Goal: Find specific page/section: Find specific page/section

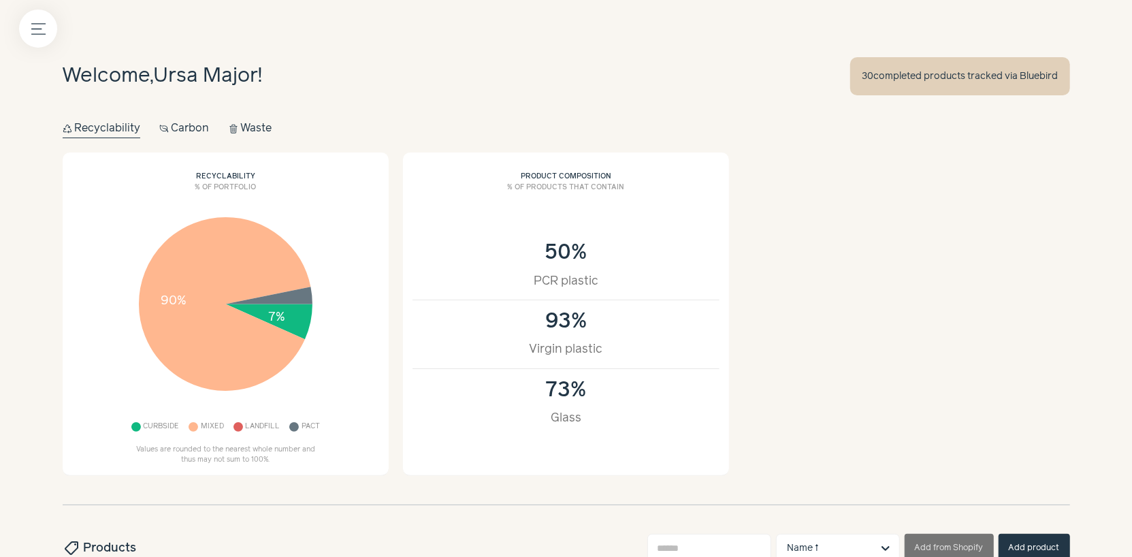
click at [225, 58] on div "Welcome, Ursa Major ! 30 completed products tracked via Bluebird" at bounding box center [566, 76] width 1007 height 38
click at [224, 67] on span "Ursa Major" at bounding box center [206, 76] width 105 height 20
click at [49, 34] on button "Menu button" at bounding box center [38, 29] width 38 height 38
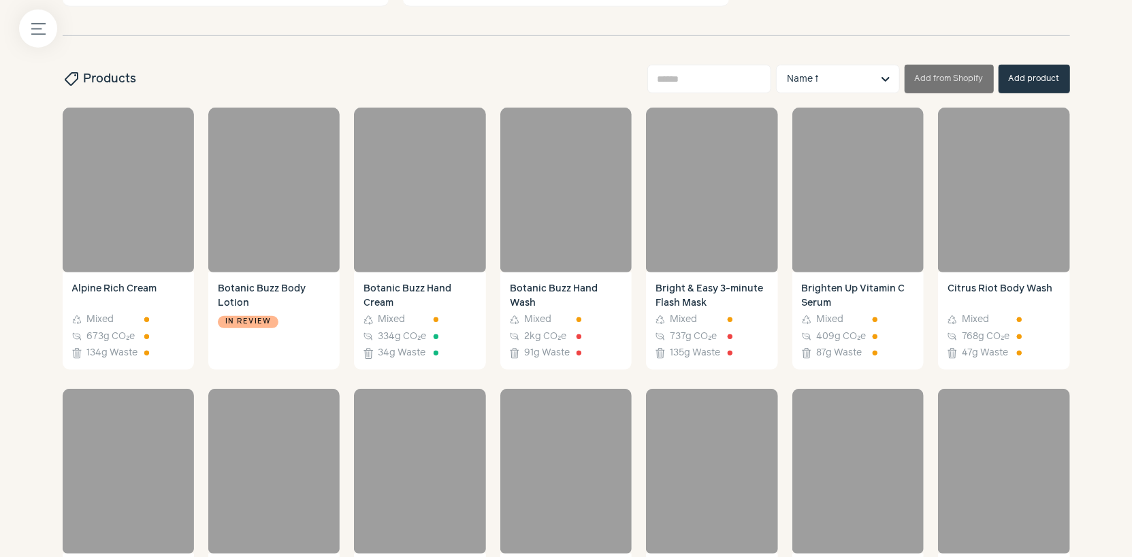
scroll to position [470, 0]
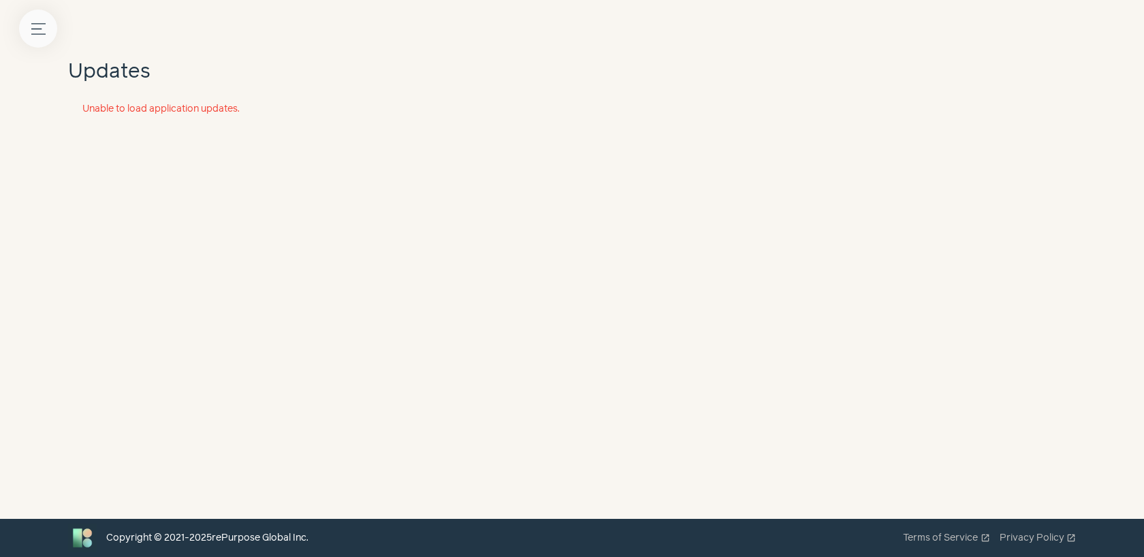
click at [46, 39] on button "Menu button" at bounding box center [38, 29] width 38 height 38
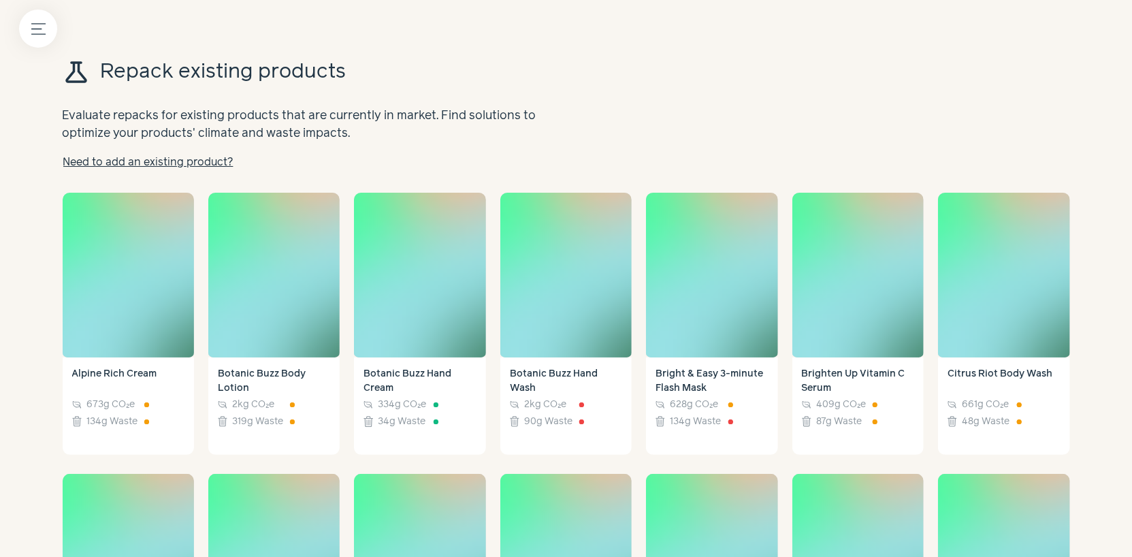
click at [704, 125] on div "science Repack existing products Evaluate repacks for existing products that ar…" at bounding box center [566, 113] width 1007 height 112
